Goal: Information Seeking & Learning: Learn about a topic

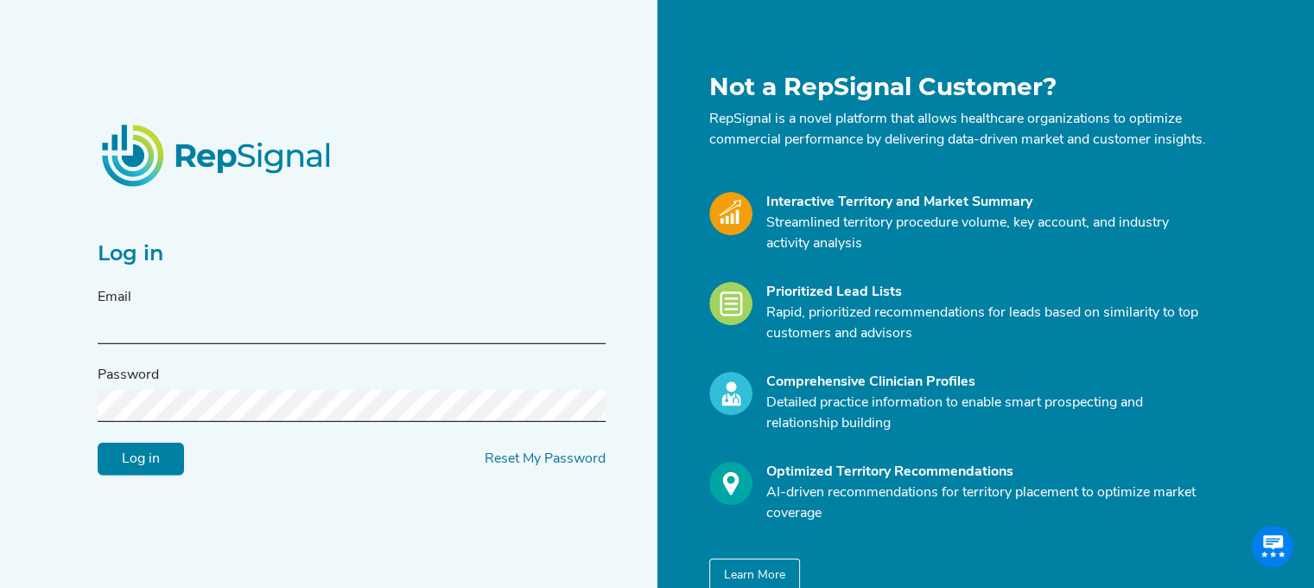
click at [309, 328] on input "text" at bounding box center [352, 328] width 508 height 32
type input "[PERSON_NAME][EMAIL_ADDRESS][PERSON_NAME][DOMAIN_NAME]"
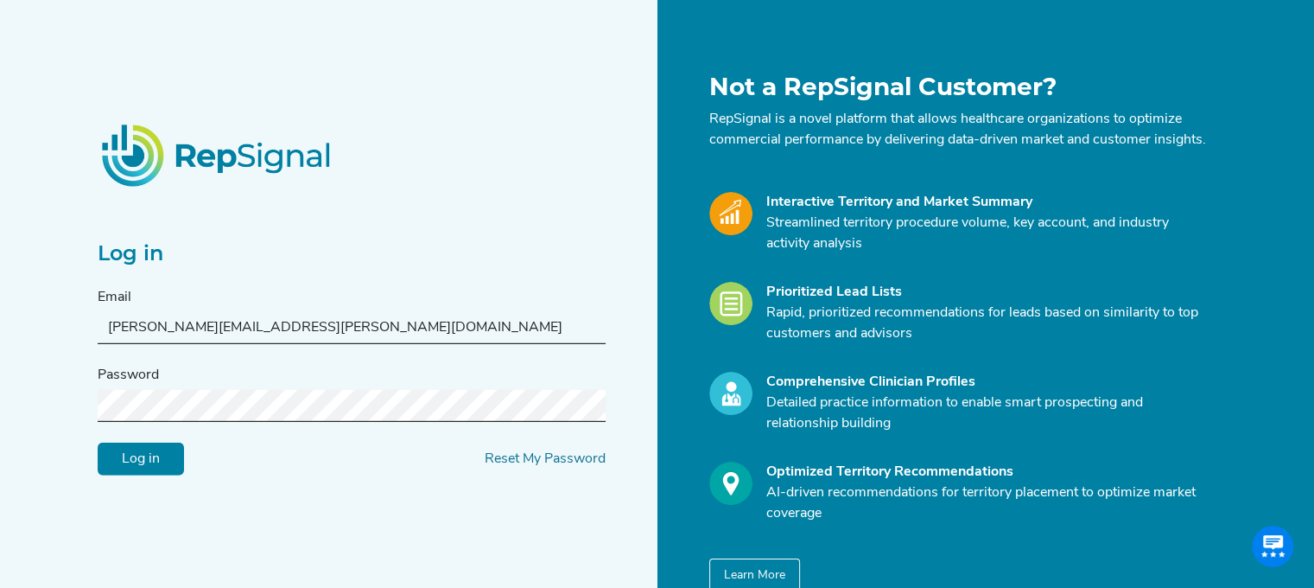
click at [274, 506] on div "Log in Email [PERSON_NAME][EMAIL_ADDRESS][PERSON_NAME][DOMAIN_NAME] Password Lo…" at bounding box center [372, 332] width 570 height 519
click at [144, 469] on input "Log in" at bounding box center [141, 458] width 86 height 33
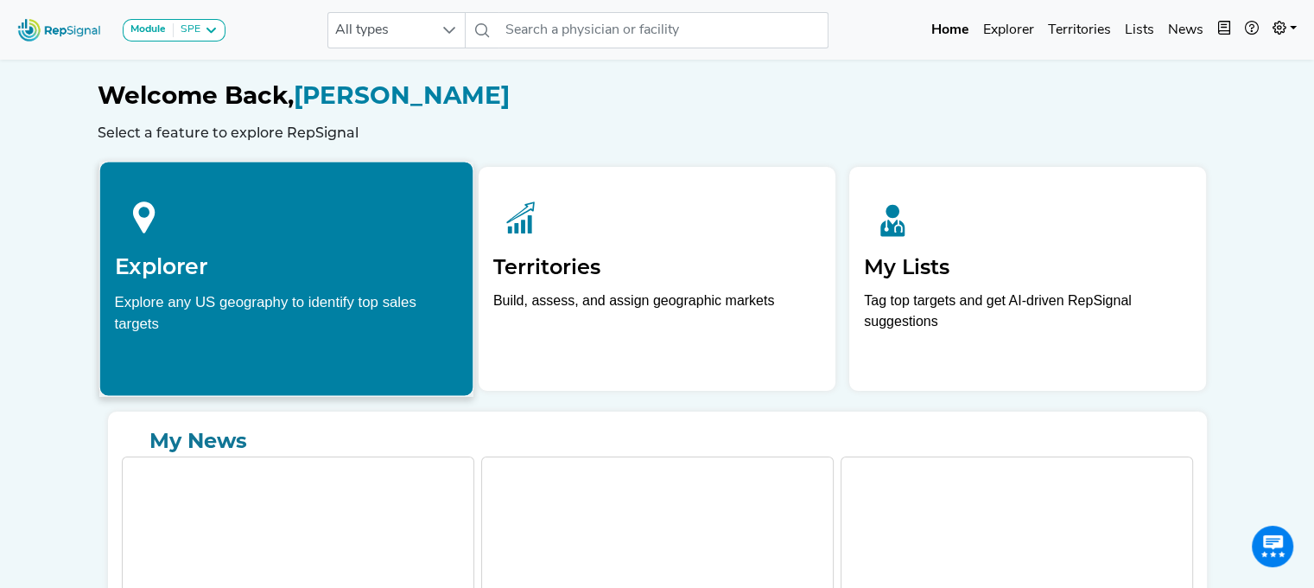
click at [225, 294] on div "Explore any US geography to identify top sales targets" at bounding box center [286, 311] width 344 height 43
click at [173, 275] on h2 "Explorer" at bounding box center [286, 266] width 344 height 26
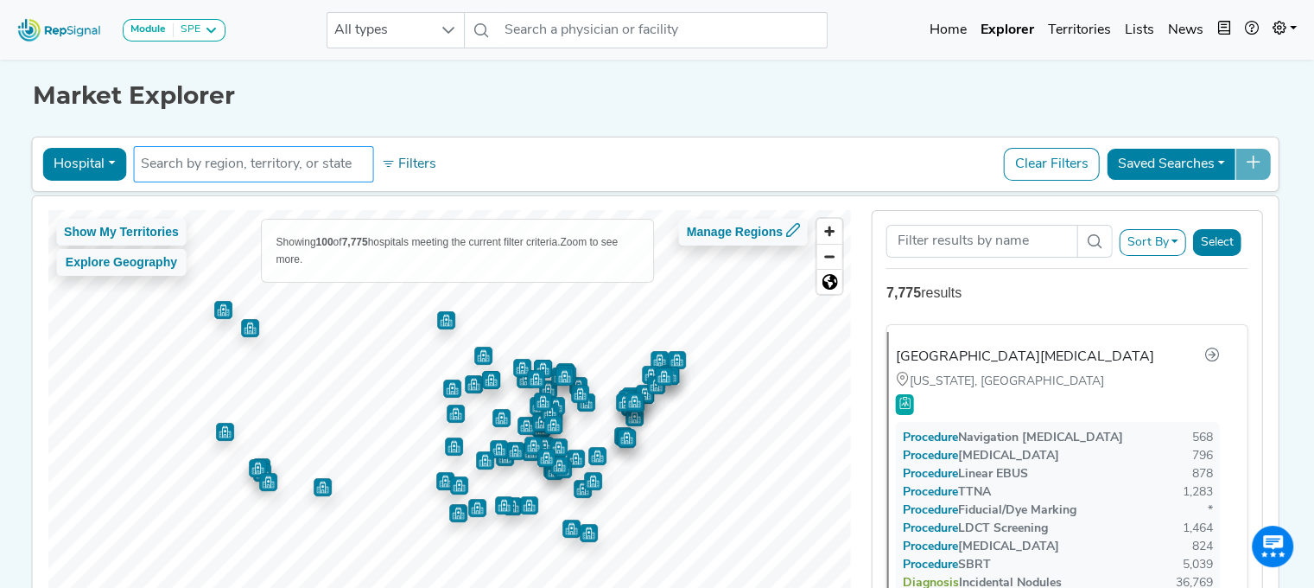
click at [170, 168] on input "text" at bounding box center [253, 164] width 225 height 21
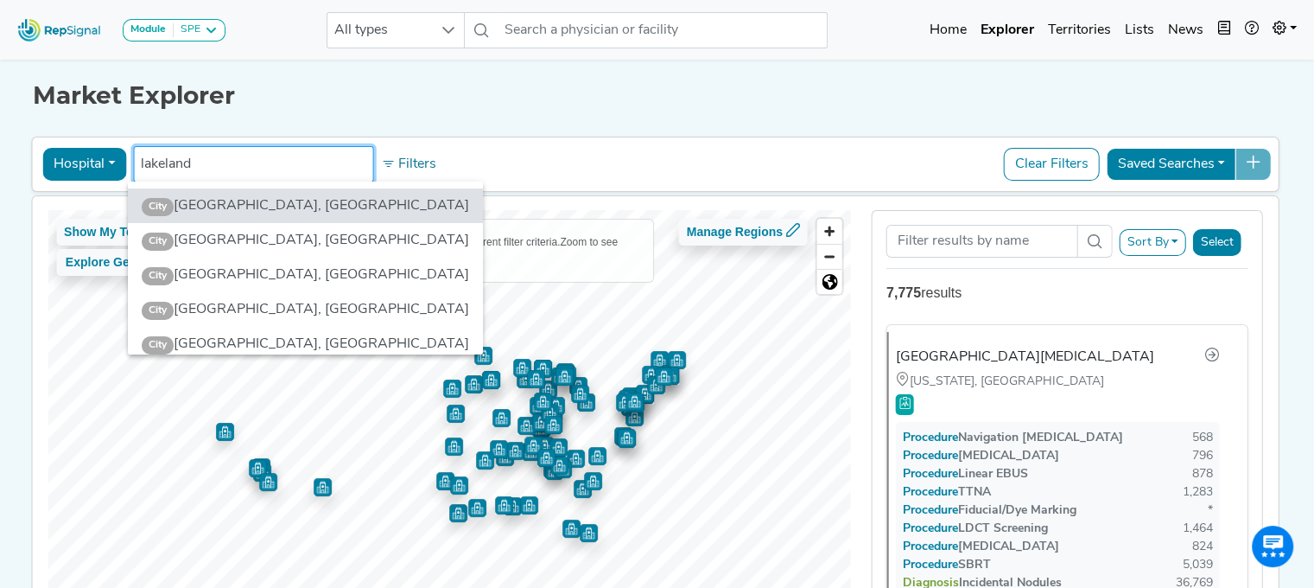
scroll to position [0, 13]
drag, startPoint x: 219, startPoint y: 160, endPoint x: 52, endPoint y: 158, distance: 166.8
click at [52, 158] on div "Hospital Physician Hospital ASC Office Health System lakeland 10 results are av…" at bounding box center [655, 164] width 1233 height 40
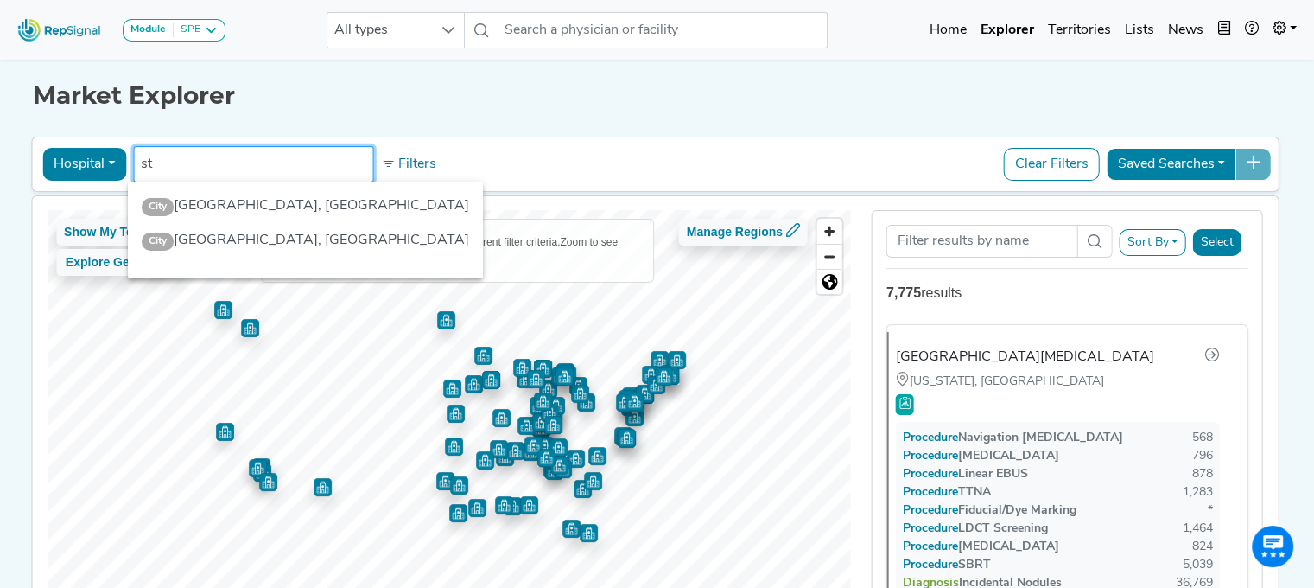
type input "s"
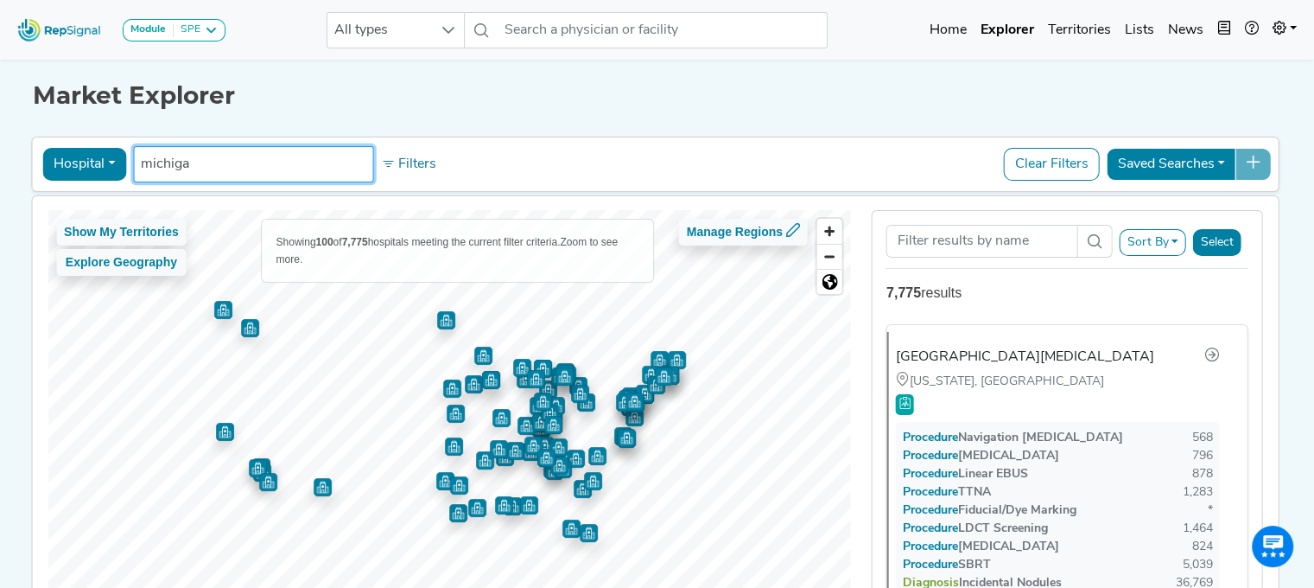
type input "[US_STATE]"
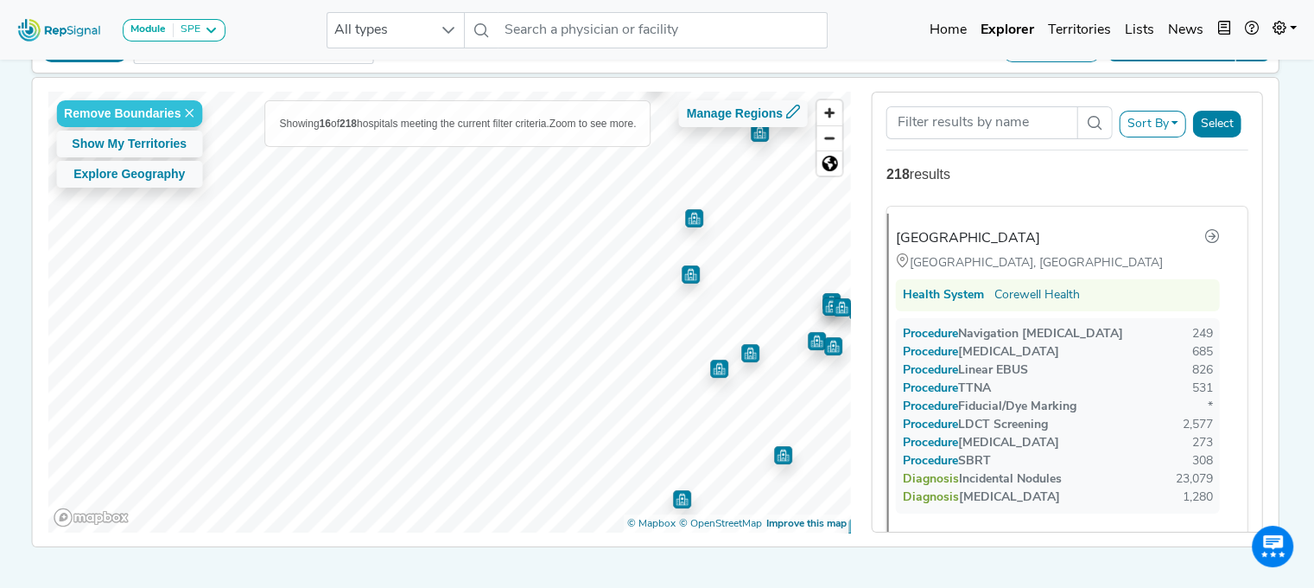
scroll to position [162, 13]
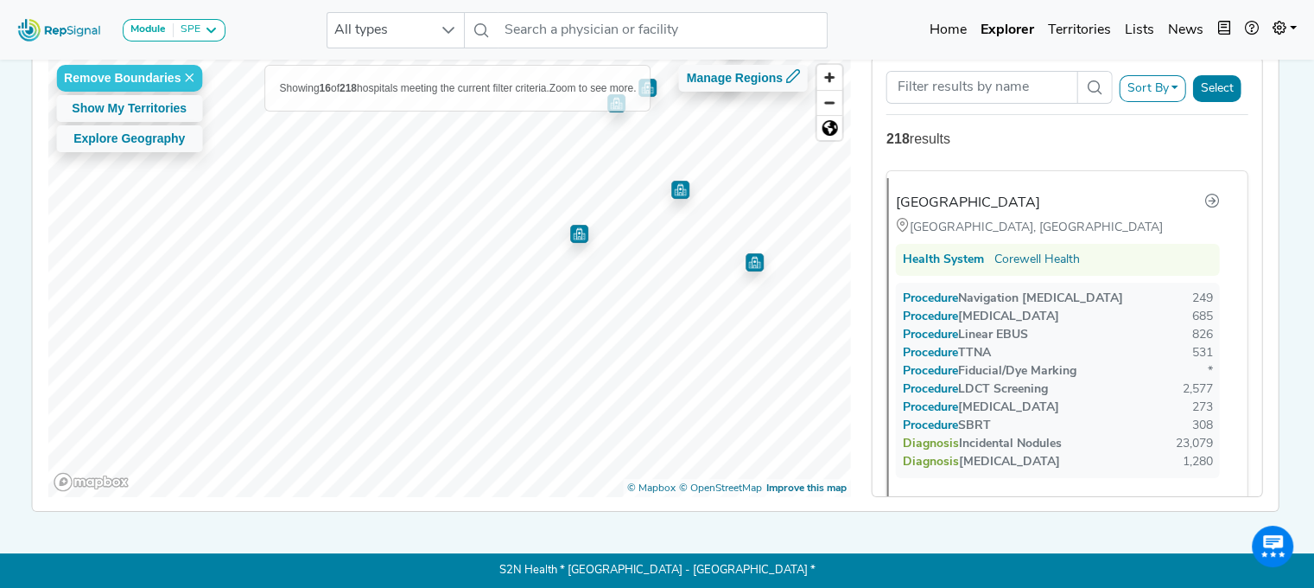
click at [541, 107] on div "Remove Boundaries Show My Territories Explore Geography Showing 16 of 218 hospi…" at bounding box center [449, 276] width 803 height 441
click at [574, 294] on img "Map marker" at bounding box center [583, 303] width 18 height 18
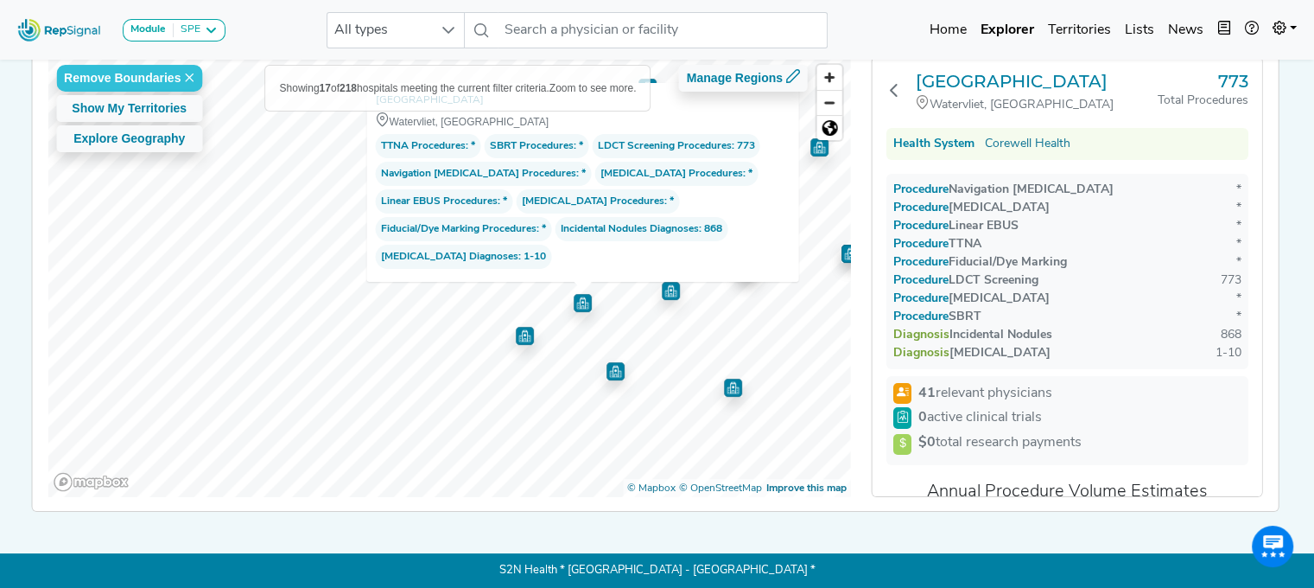
click at [607, 365] on img "Map marker" at bounding box center [616, 371] width 18 height 18
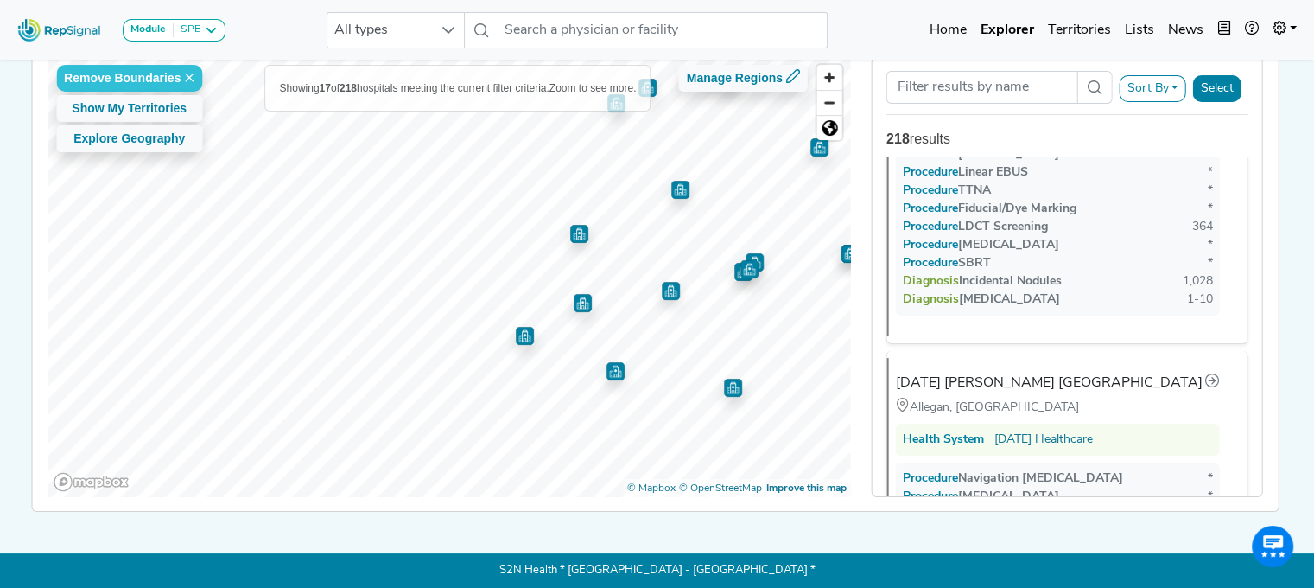
click at [516, 327] on img "Map marker" at bounding box center [525, 336] width 18 height 18
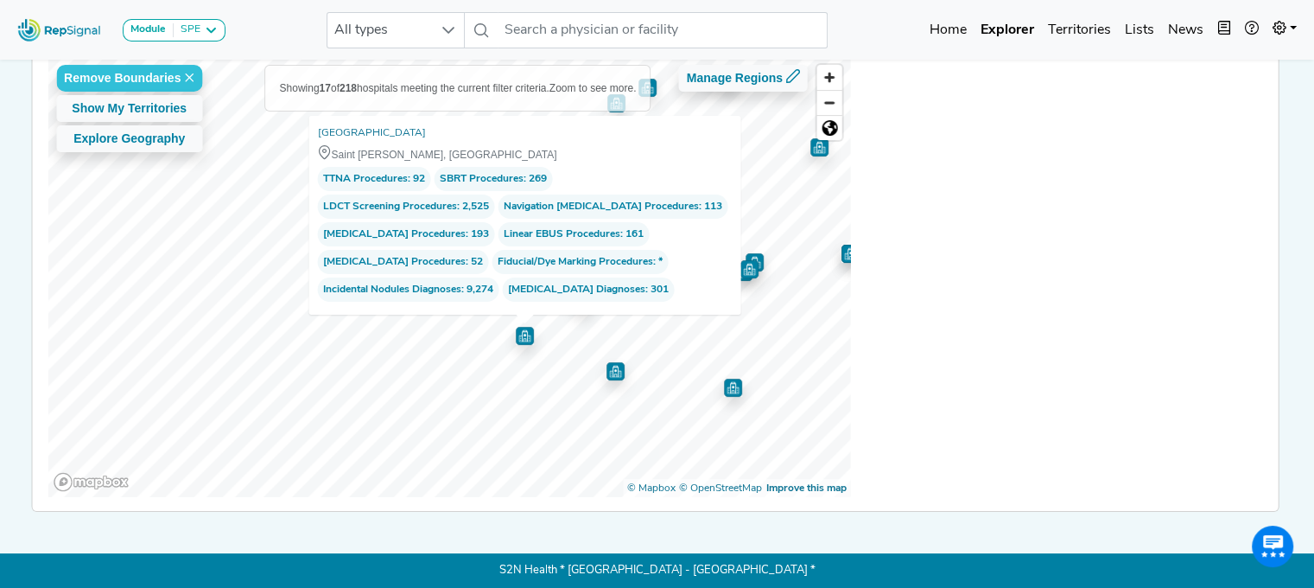
scroll to position [0, 0]
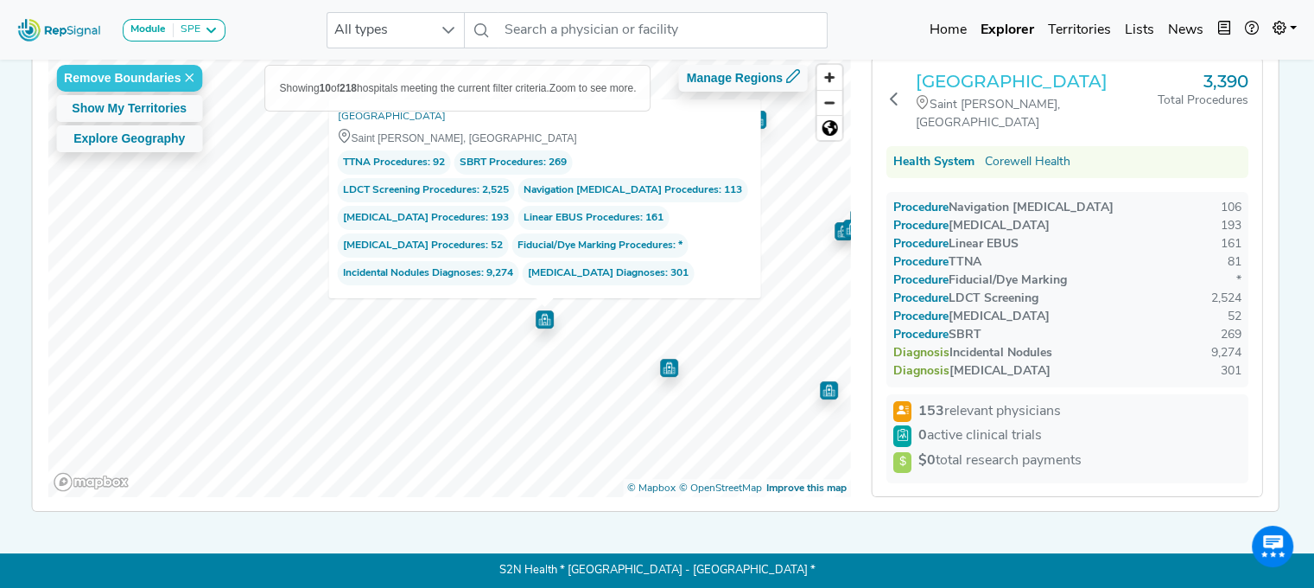
click at [1025, 73] on h3 "[GEOGRAPHIC_DATA]" at bounding box center [1037, 81] width 242 height 21
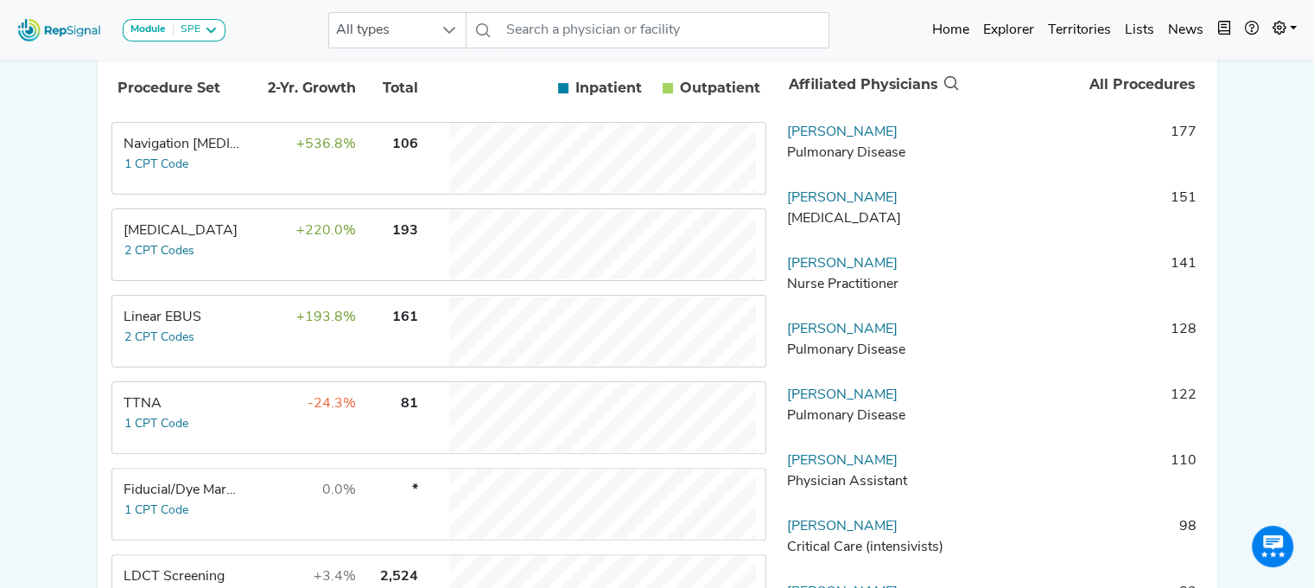
scroll to position [432, 0]
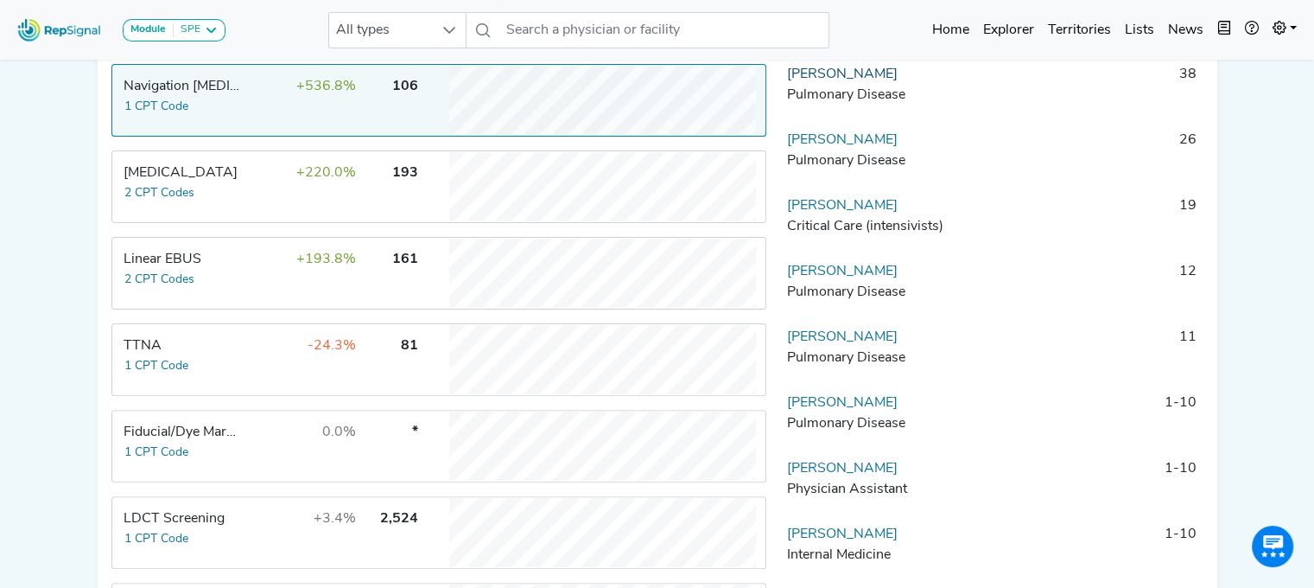
click at [823, 81] on link "Jeffrey Grondin" at bounding box center [842, 74] width 111 height 14
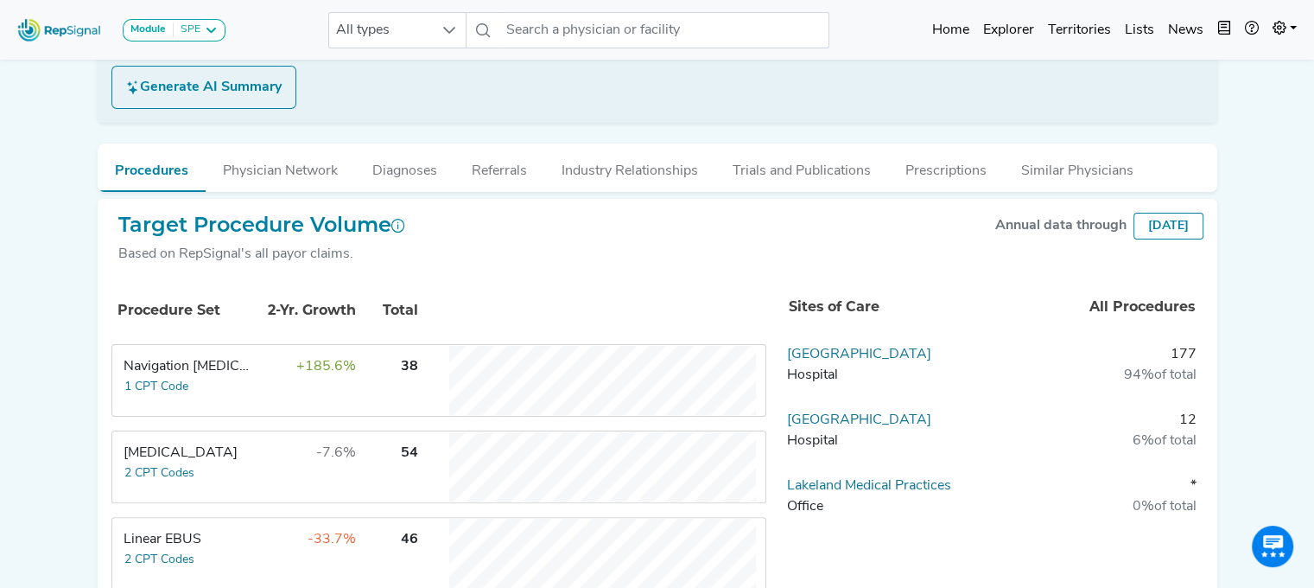
scroll to position [259, 0]
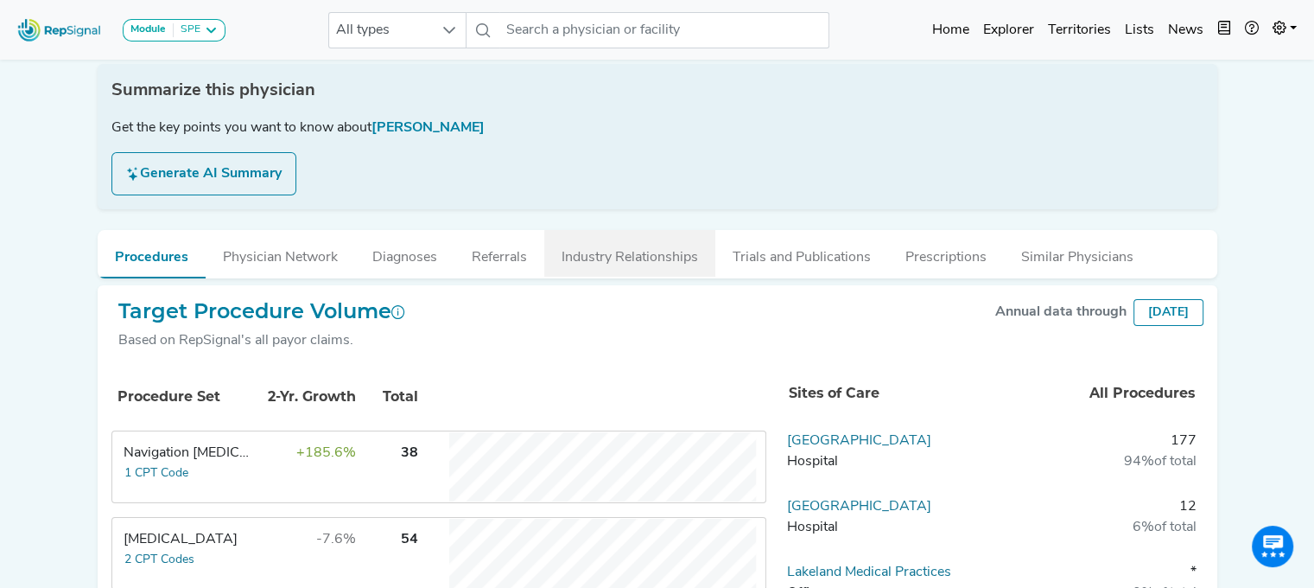
click at [650, 251] on button "Industry Relationships" at bounding box center [629, 253] width 171 height 47
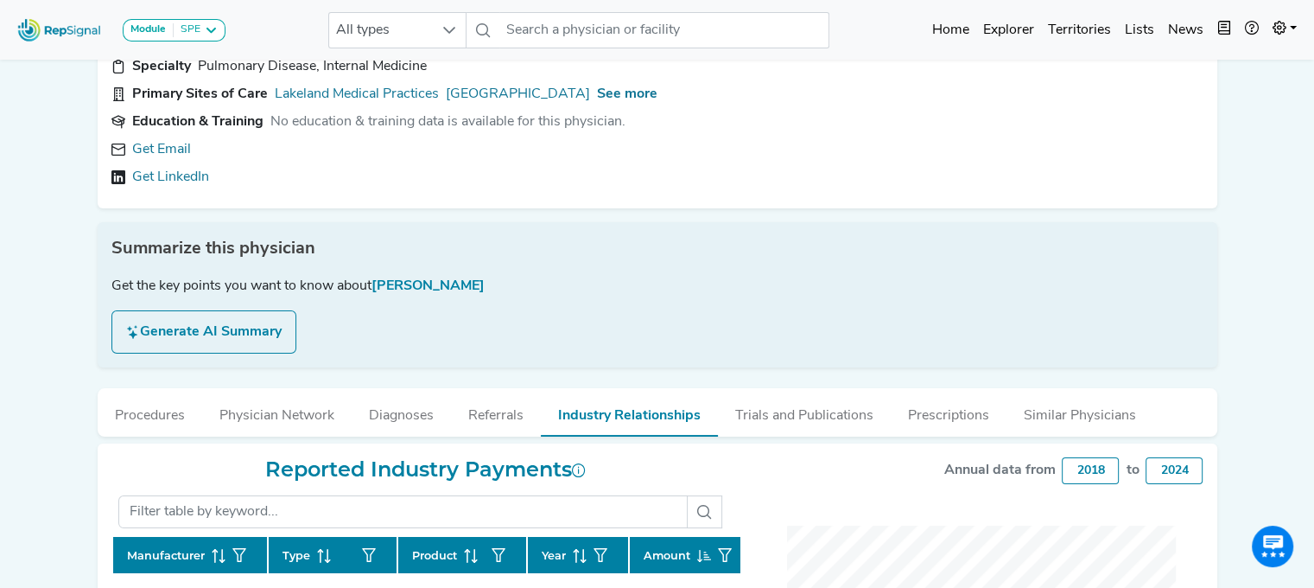
scroll to position [0, 0]
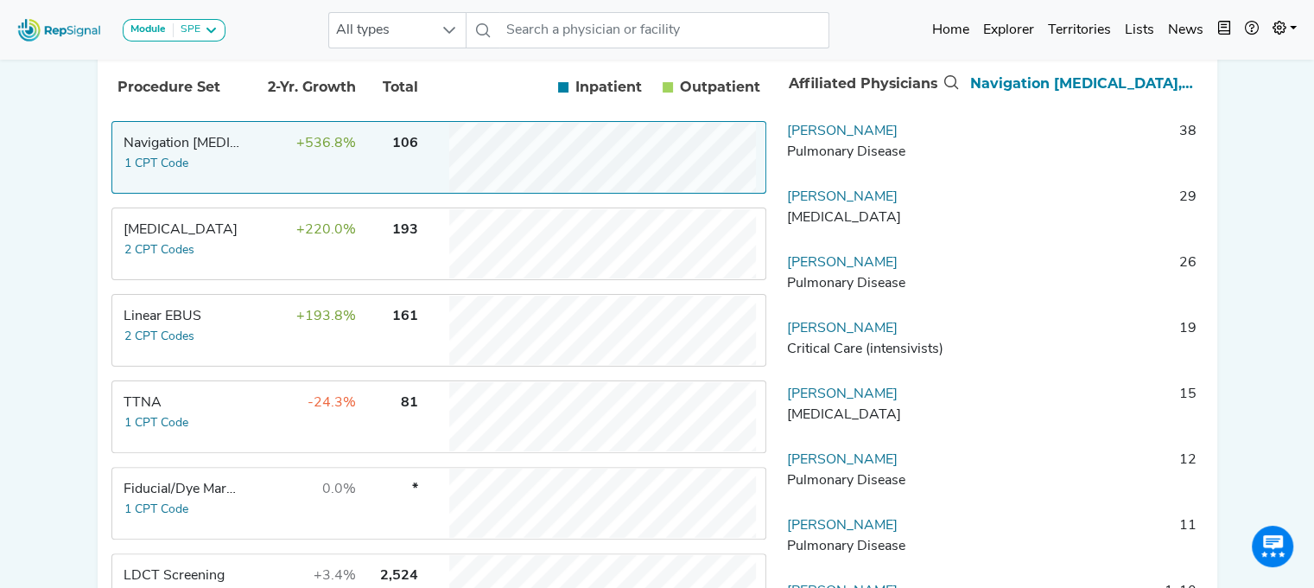
scroll to position [346, 0]
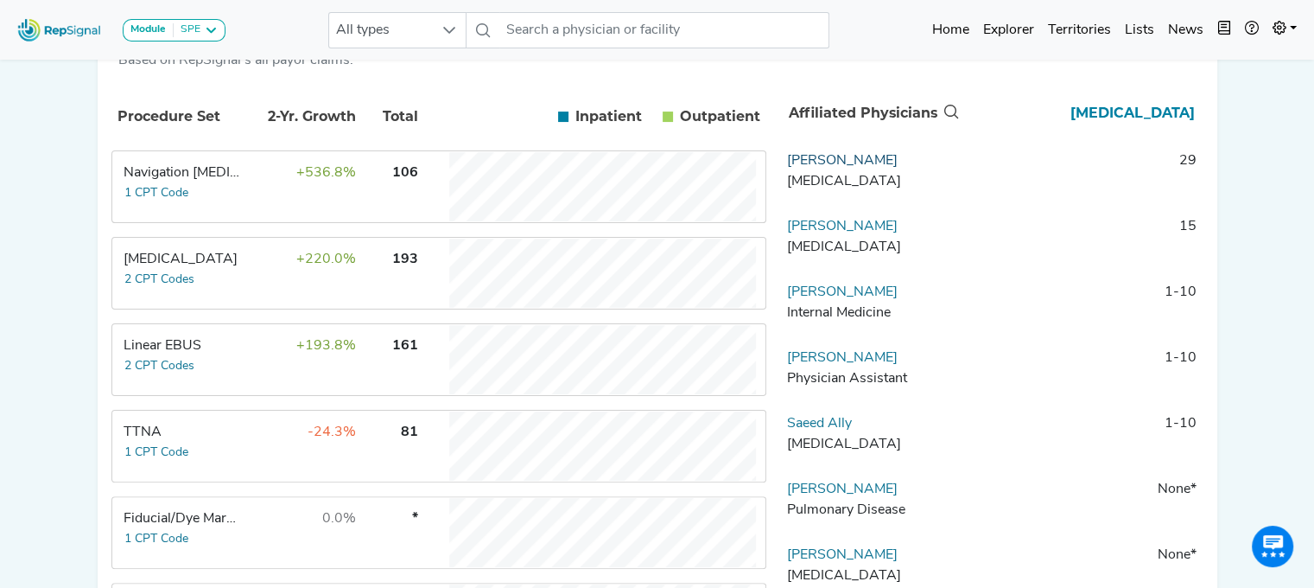
click at [845, 168] on link "Kourosh Baghelai" at bounding box center [842, 161] width 111 height 14
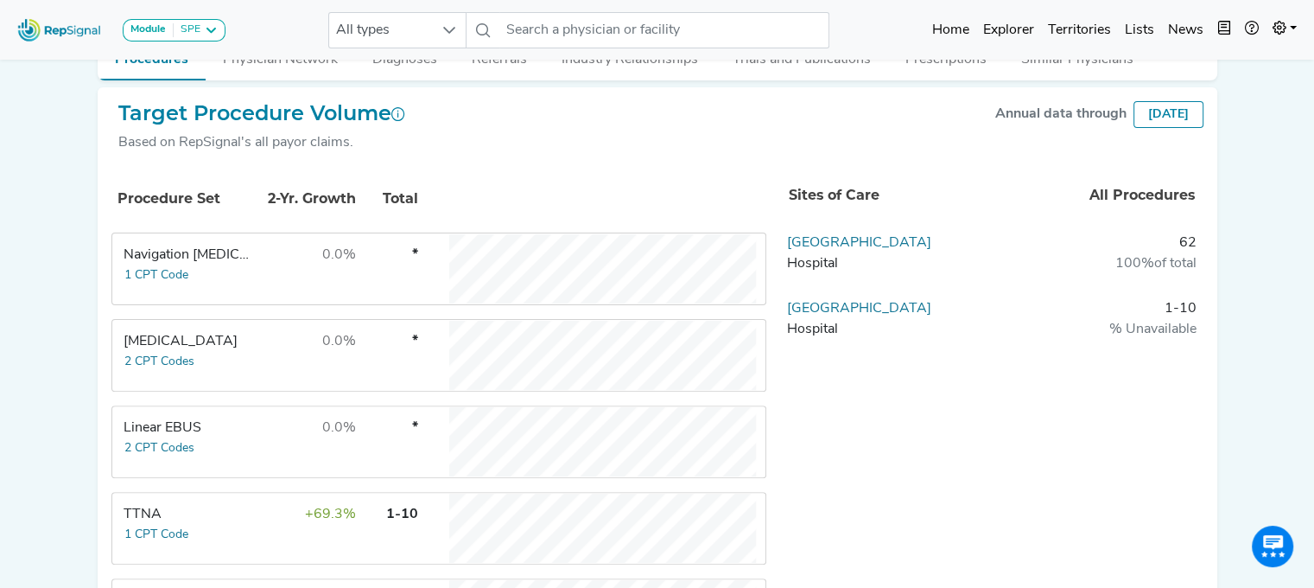
scroll to position [432, 0]
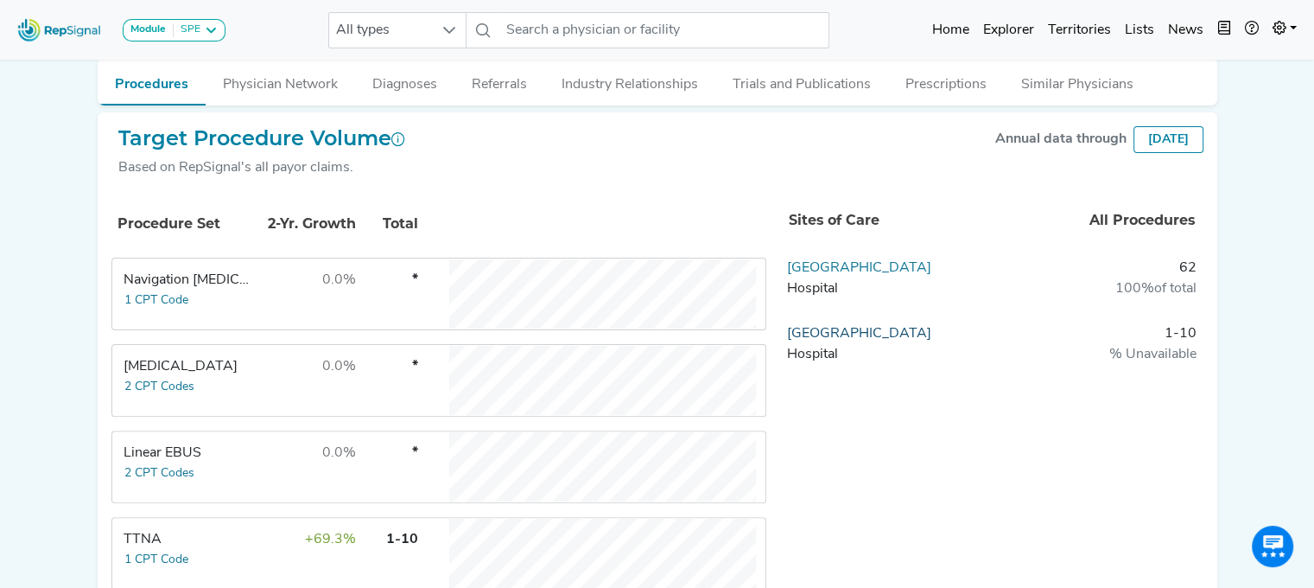
click at [931, 332] on link "[GEOGRAPHIC_DATA]" at bounding box center [859, 334] width 144 height 14
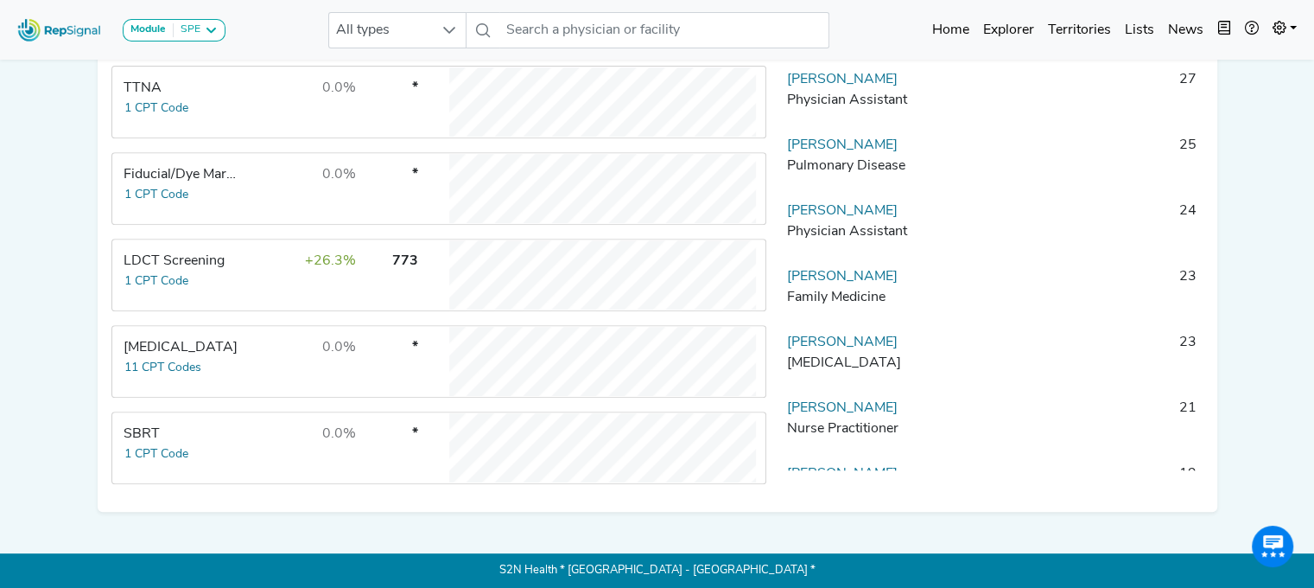
scroll to position [349, 0]
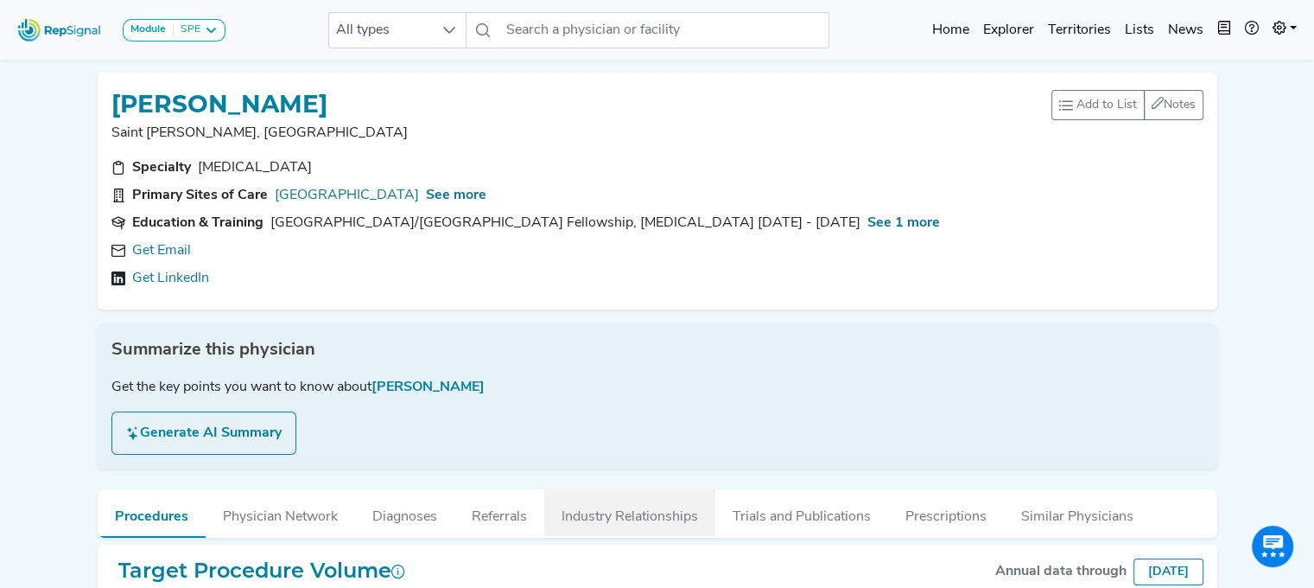
click at [614, 512] on button "Industry Relationships" at bounding box center [629, 512] width 171 height 47
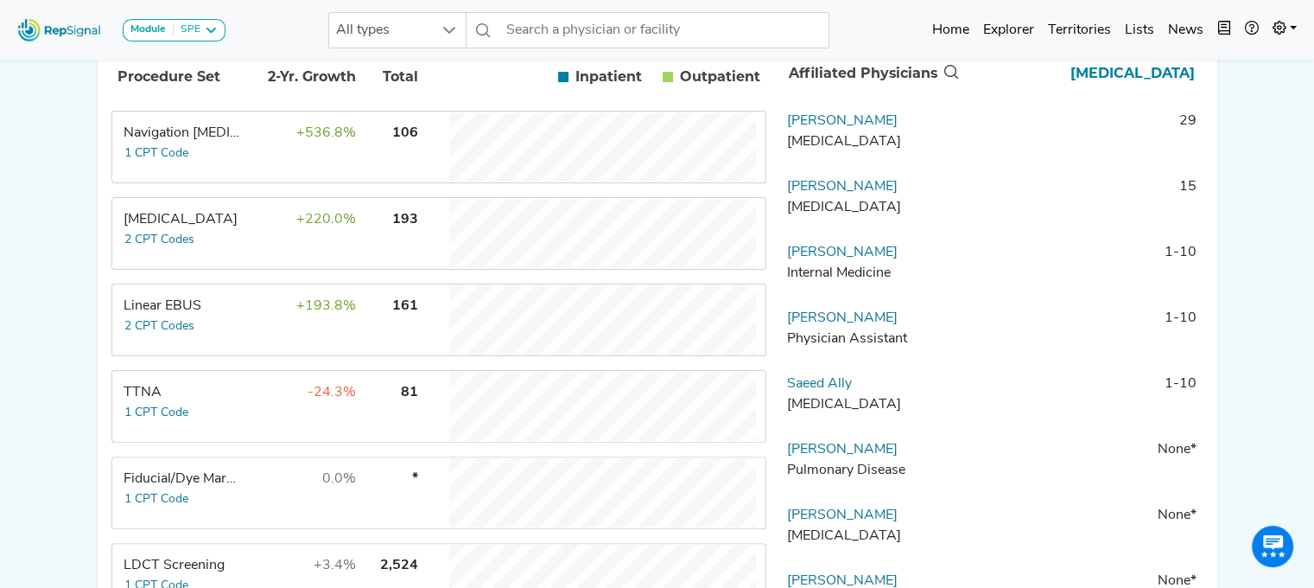
scroll to position [346, 0]
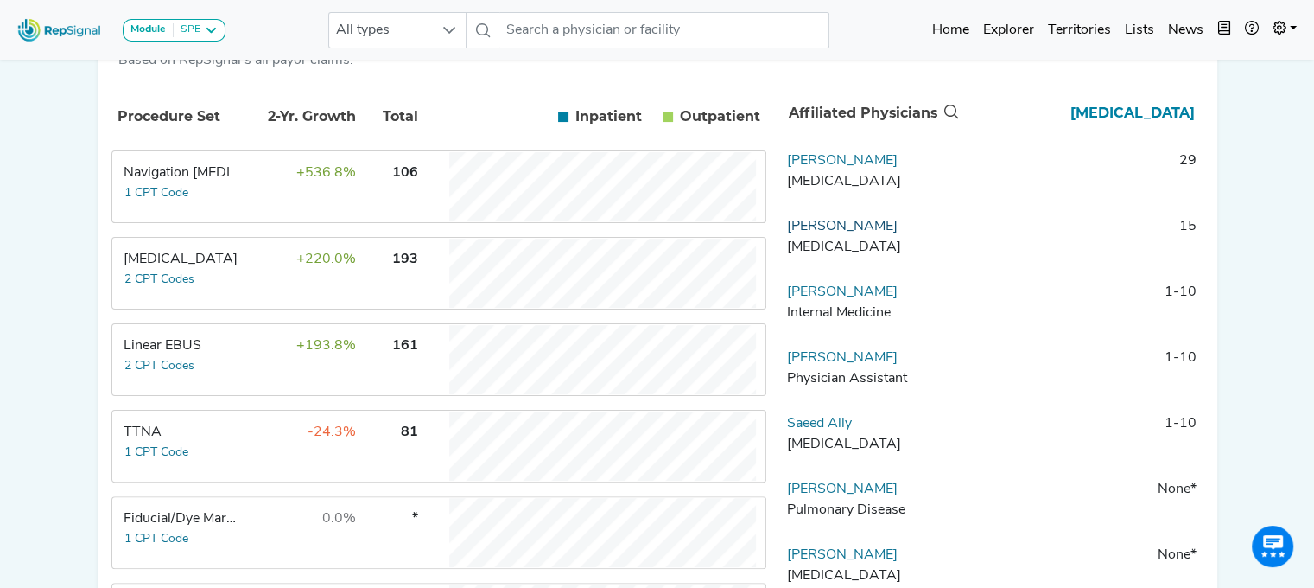
click at [833, 233] on link "Stephen Dickson" at bounding box center [842, 226] width 111 height 14
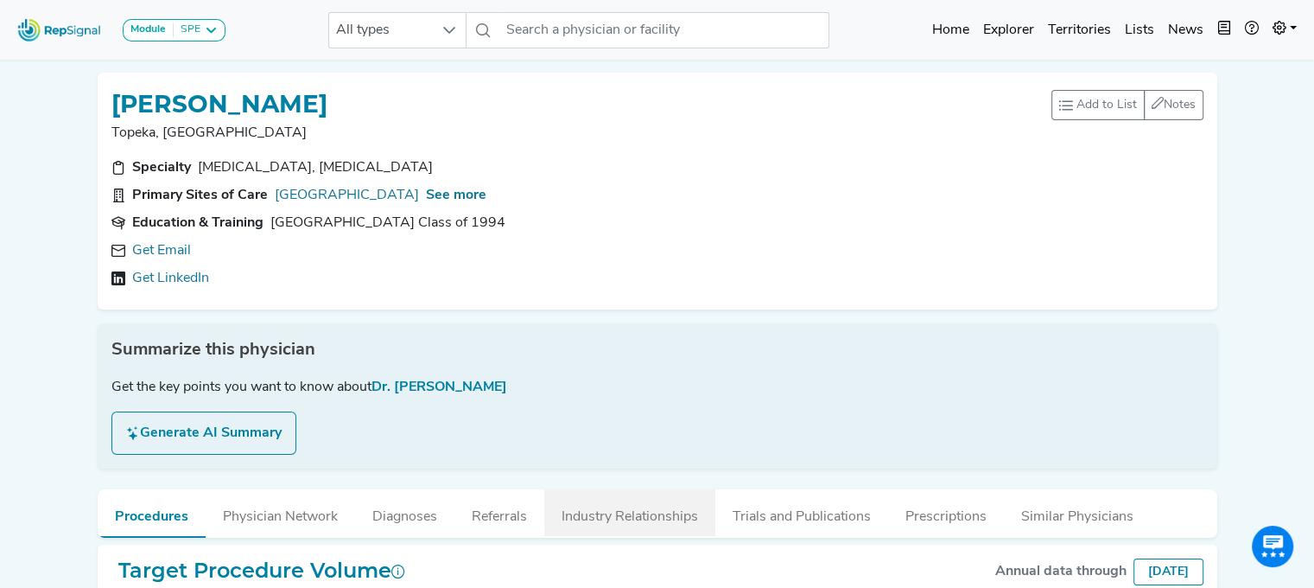
click at [624, 511] on button "Industry Relationships" at bounding box center [629, 512] width 171 height 47
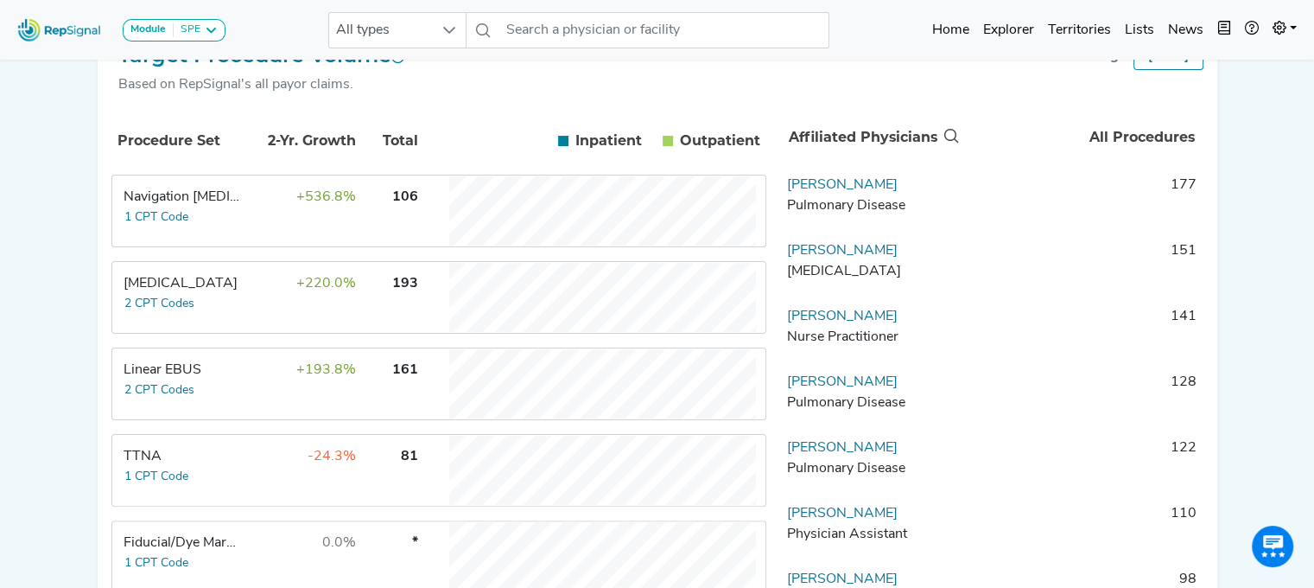
scroll to position [346, 0]
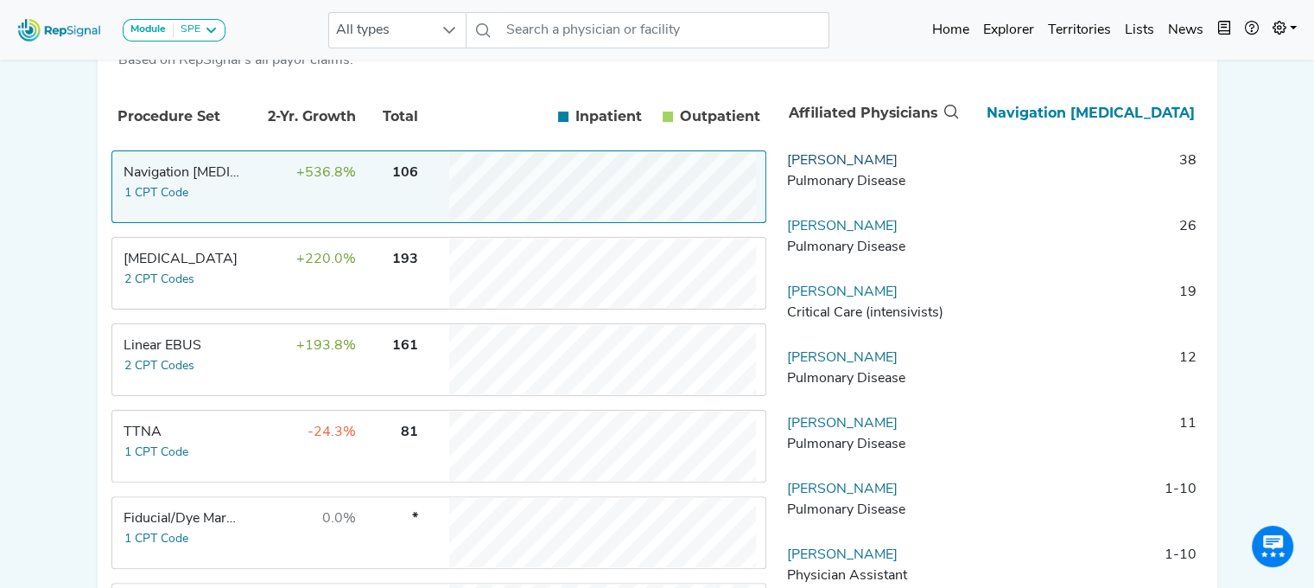
click at [822, 168] on link "Jeffrey Grondin" at bounding box center [842, 161] width 111 height 14
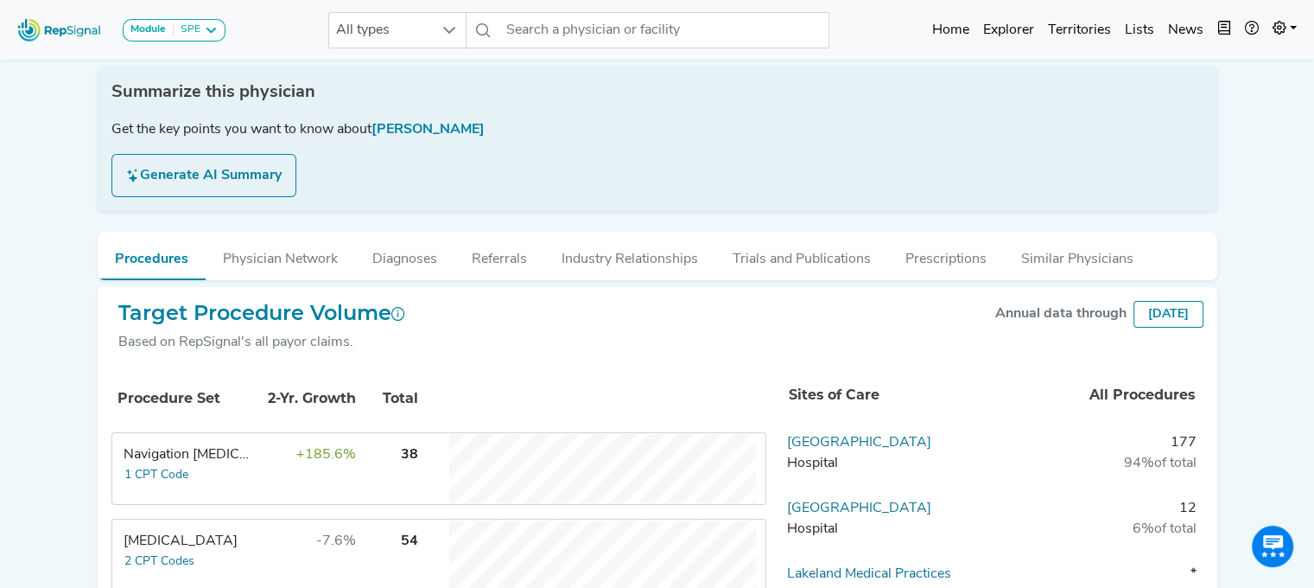
scroll to position [259, 0]
click at [287, 256] on button "Physician Network" at bounding box center [280, 253] width 149 height 47
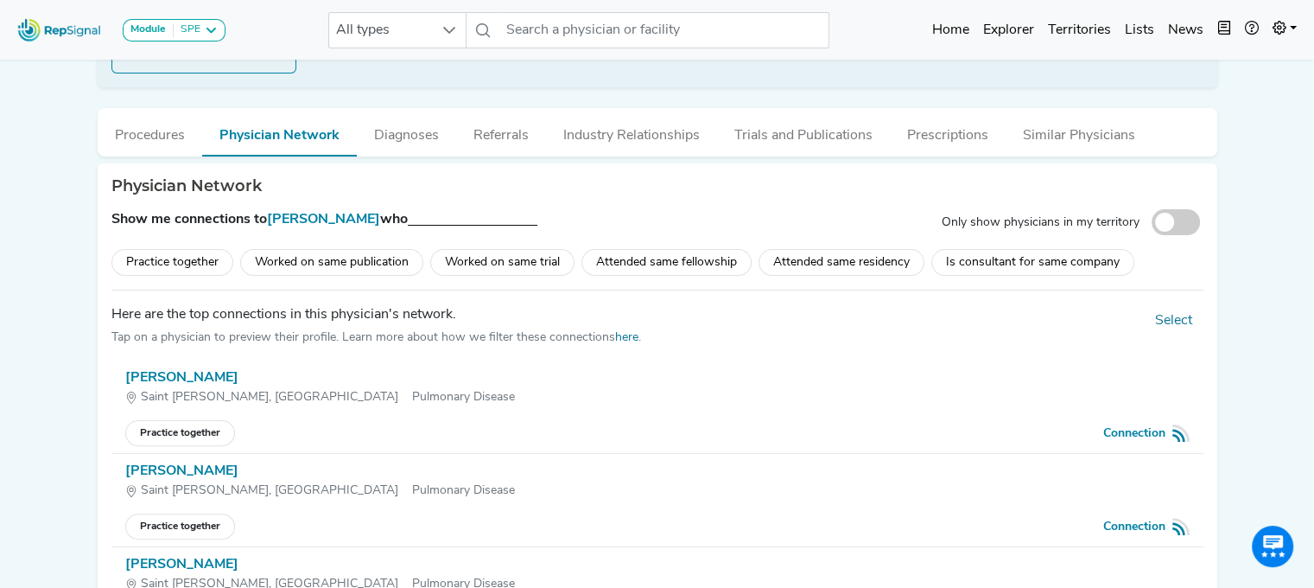
scroll to position [173, 0]
